Goal: Task Accomplishment & Management: Manage account settings

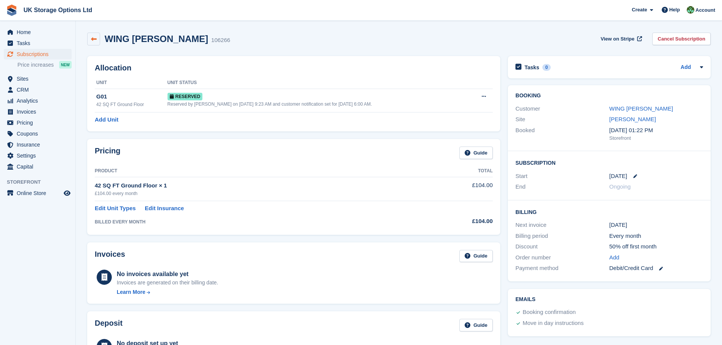
click at [97, 39] on link at bounding box center [93, 39] width 13 height 13
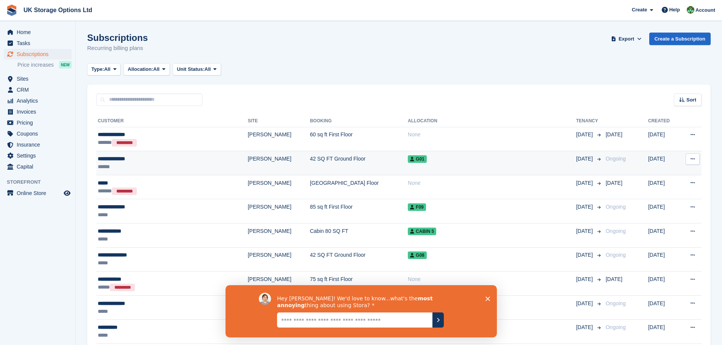
click at [186, 164] on div "******" at bounding box center [150, 167] width 105 height 8
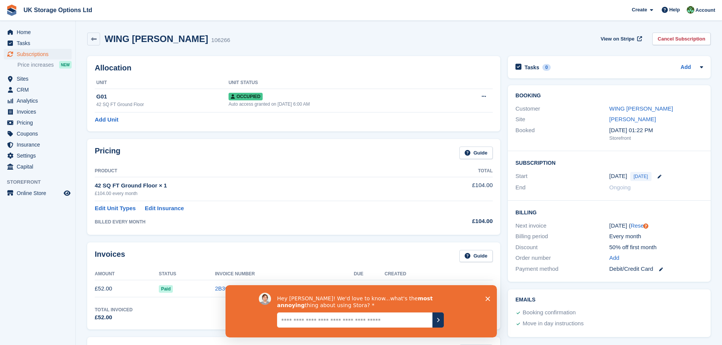
click at [485, 298] on icon "Close survey" at bounding box center [487, 298] width 5 height 5
